Goal: Check status: Check status

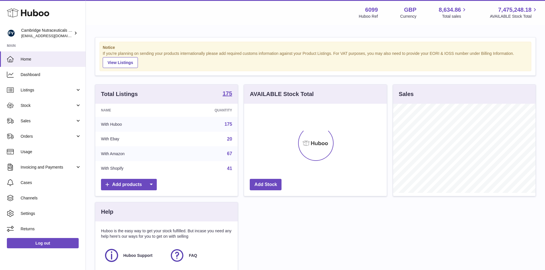
scroll to position [89, 143]
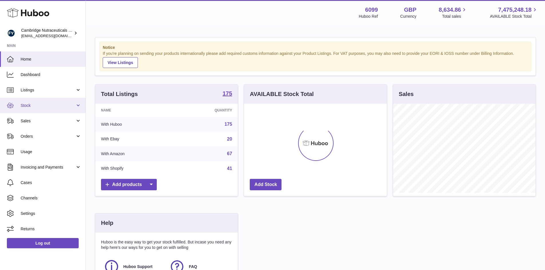
click at [29, 106] on span "Stock" at bounding box center [48, 105] width 55 height 5
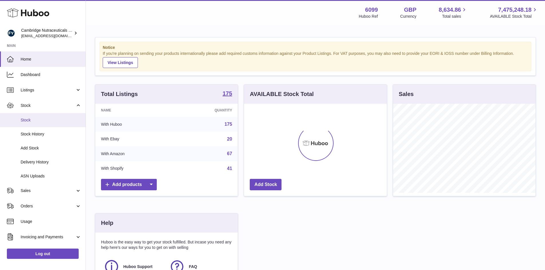
click at [29, 119] on span "Stock" at bounding box center [51, 120] width 61 height 5
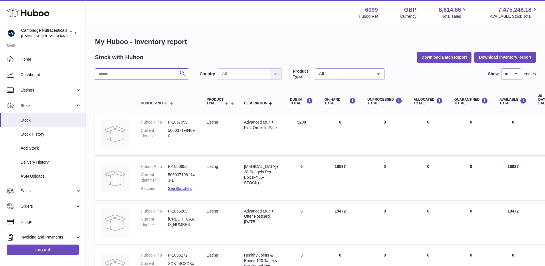
click at [110, 75] on input "text" at bounding box center [141, 73] width 93 height 11
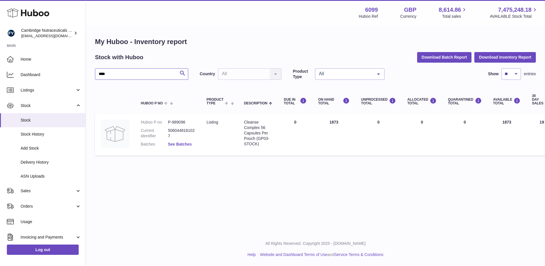
type input "****"
click at [174, 142] on link "See Batches" at bounding box center [180, 144] width 24 height 5
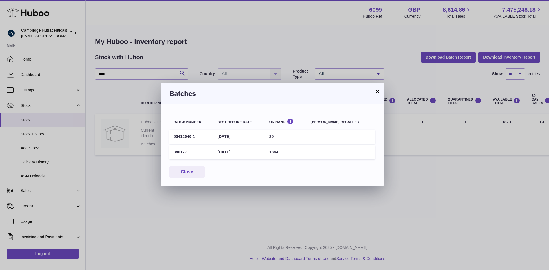
click at [376, 92] on button "×" at bounding box center [377, 91] width 7 height 7
